Goal: Task Accomplishment & Management: Manage account settings

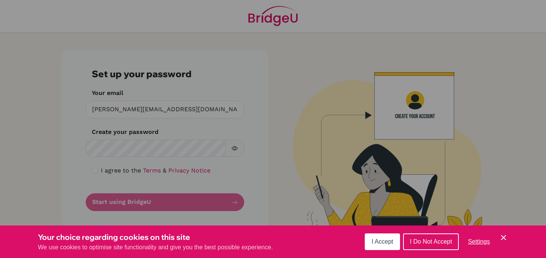
click at [385, 241] on span "I Accept" at bounding box center [382, 242] width 22 height 6
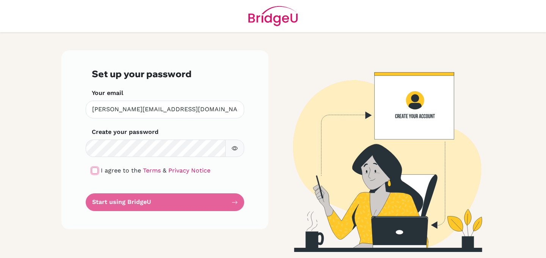
click at [94, 172] on input "checkbox" at bounding box center [95, 171] width 6 height 6
checkbox input "true"
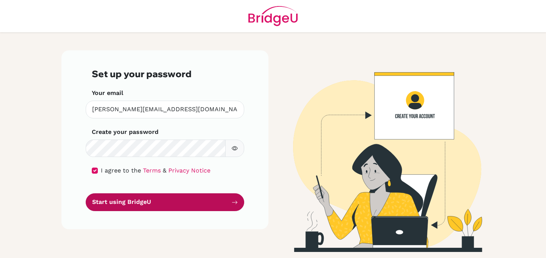
click at [124, 205] on button "Start using BridgeU" at bounding box center [165, 203] width 158 height 18
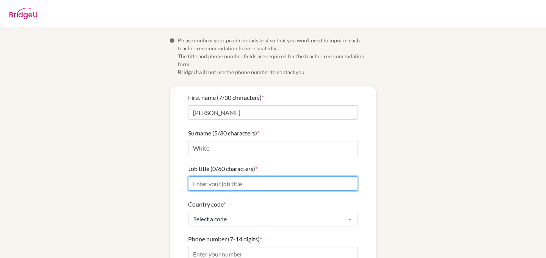
click at [246, 181] on input "Job title (0/60 characters) *" at bounding box center [273, 184] width 170 height 14
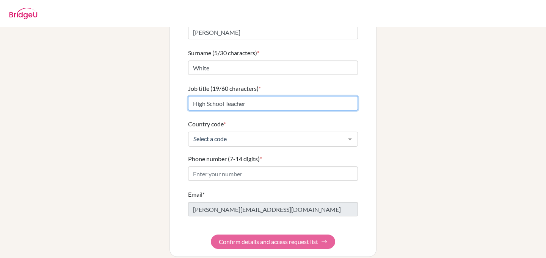
type input "High School Teacher"
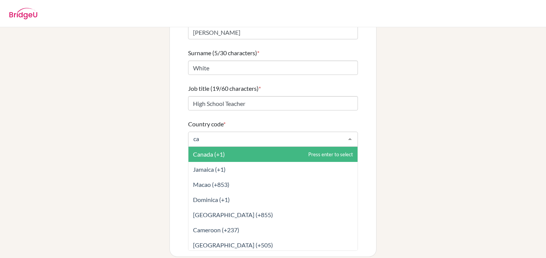
type input "cam"
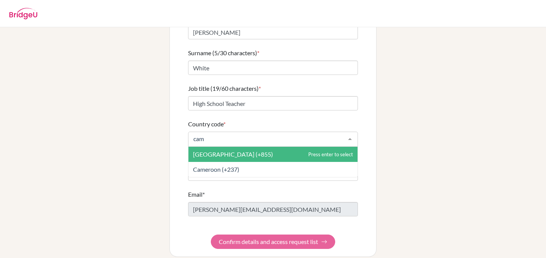
click at [283, 147] on span "[GEOGRAPHIC_DATA] (+855)" at bounding box center [272, 154] width 169 height 15
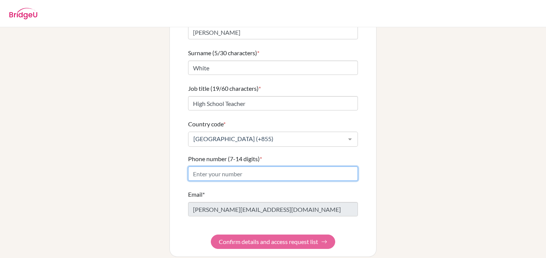
click at [257, 167] on input "Phone number (7-14 digits) *" at bounding box center [273, 174] width 170 height 14
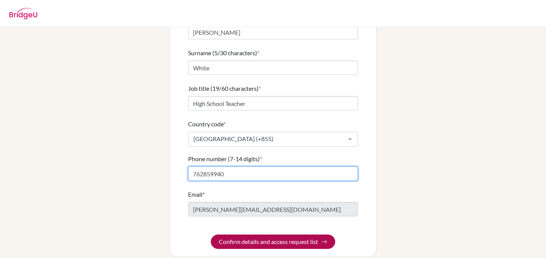
type input "762859940"
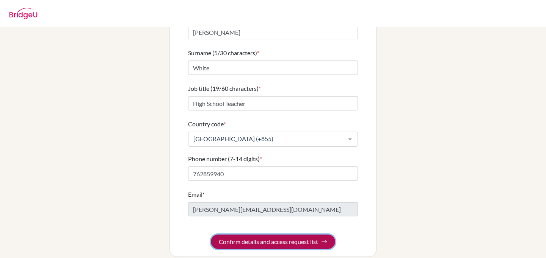
click at [256, 235] on button "Confirm details and access request list" at bounding box center [273, 242] width 124 height 14
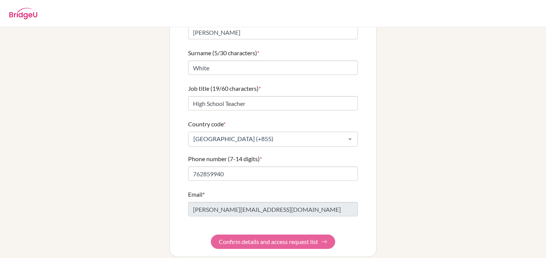
scroll to position [0, 0]
